Goal: Transaction & Acquisition: Subscribe to service/newsletter

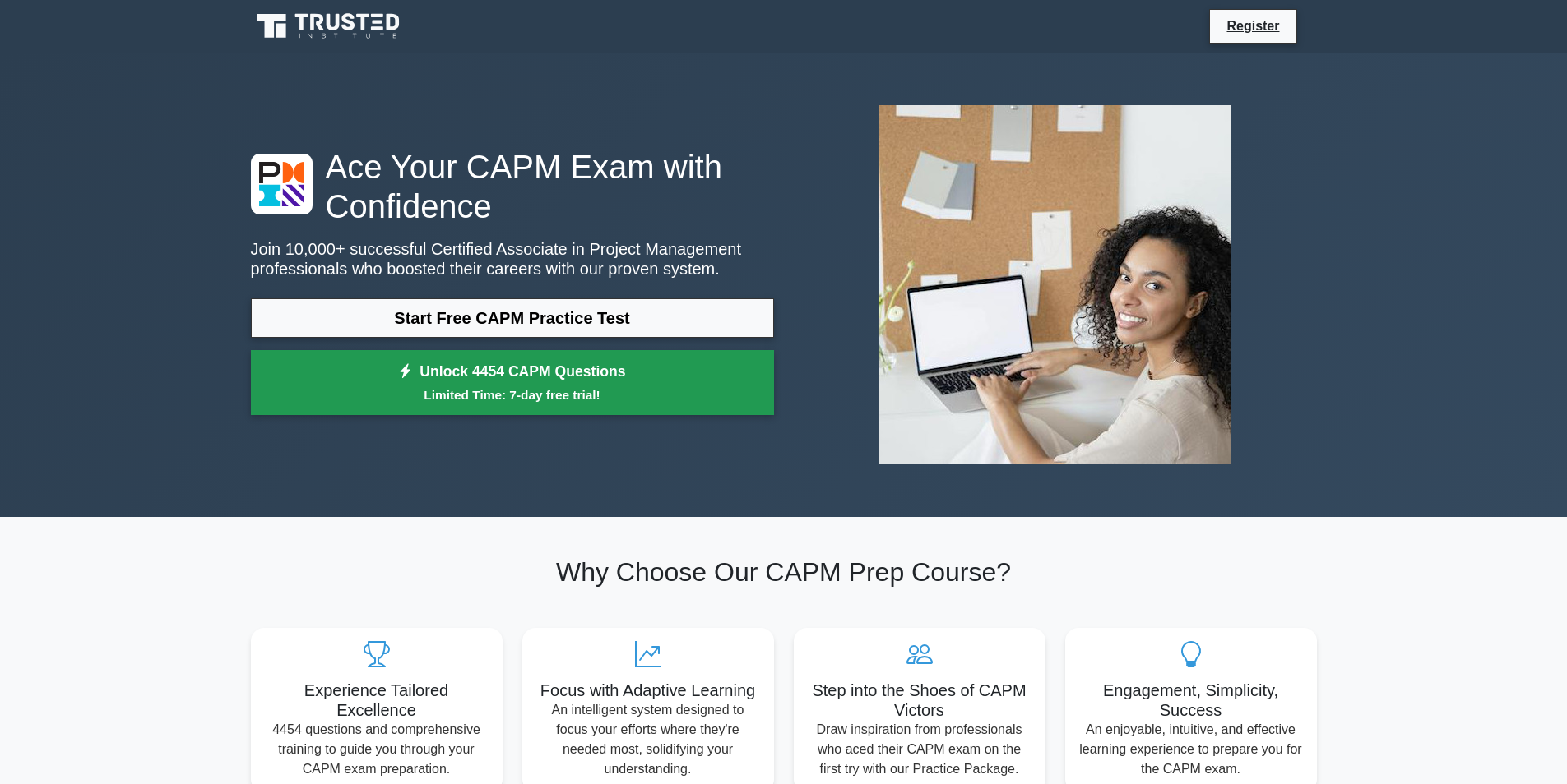
click at [601, 368] on link "Unlock 4454 CAPM Questions Limited Time: 7-day free trial!" at bounding box center [512, 383] width 523 height 66
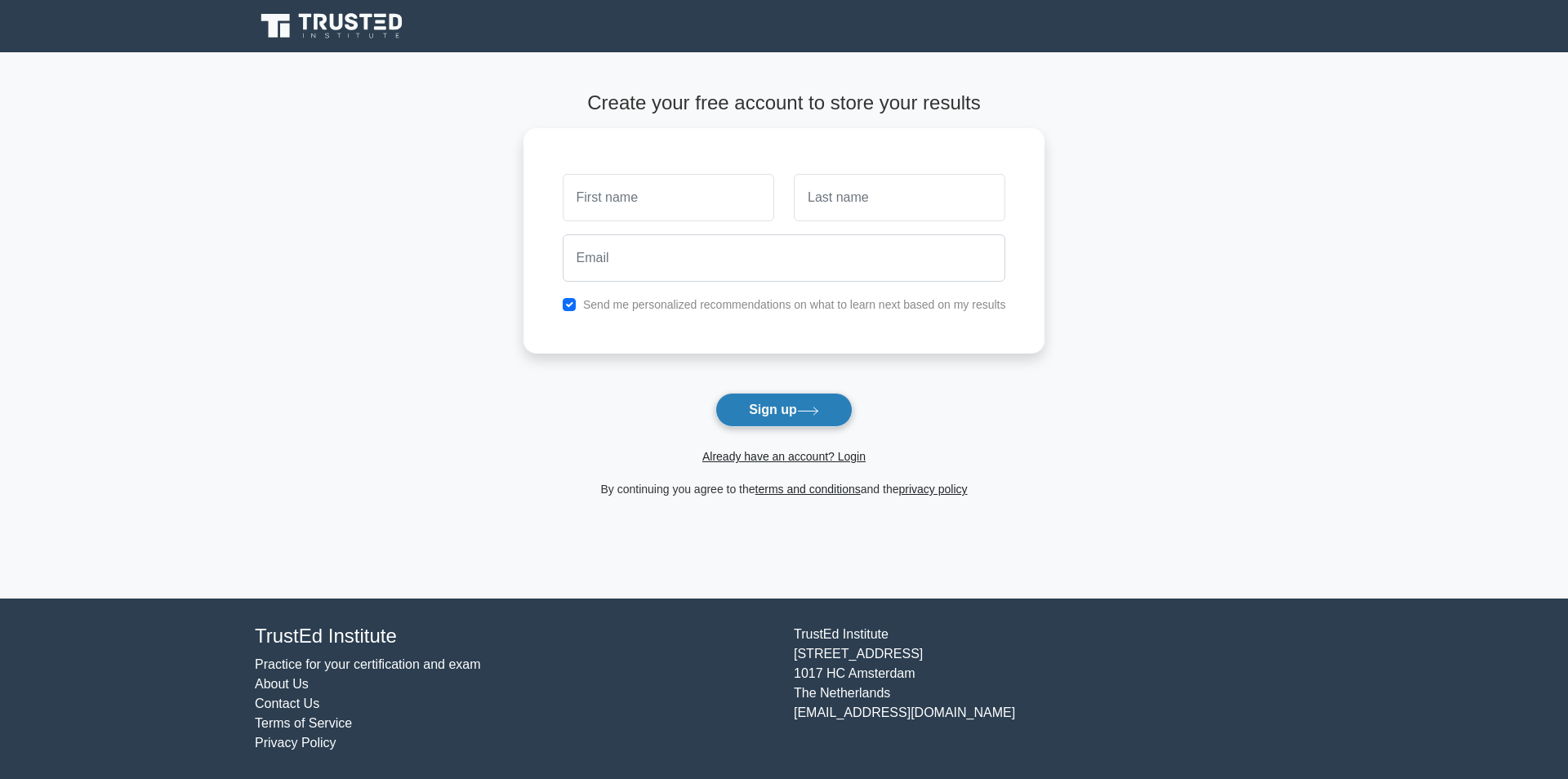
click at [753, 400] on button "Sign up" at bounding box center [784, 410] width 137 height 34
click at [787, 412] on button "Sign up" at bounding box center [784, 410] width 137 height 34
click at [851, 423] on button "Sign up" at bounding box center [784, 410] width 137 height 34
